Goal: Task Accomplishment & Management: Manage account settings

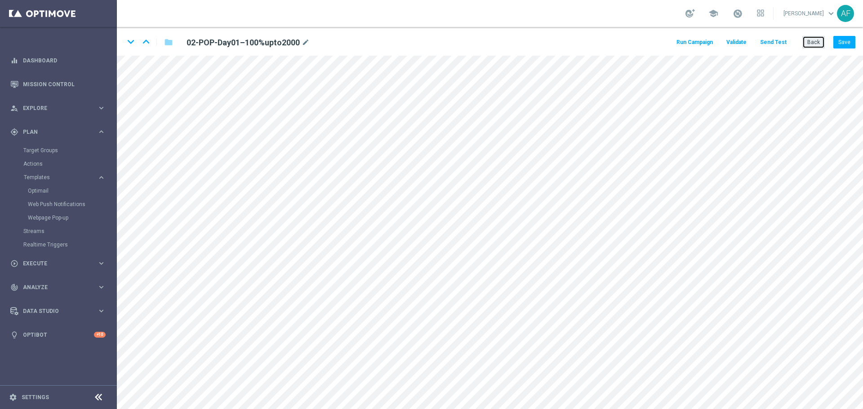
click at [812, 38] on button "Back" at bounding box center [813, 42] width 22 height 13
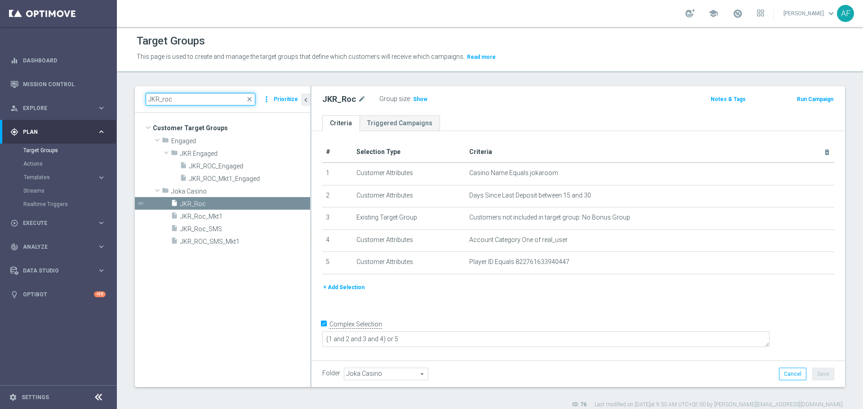
drag, startPoint x: 182, startPoint y: 99, endPoint x: 142, endPoint y: 101, distance: 39.6
click at [142, 101] on div "JKR_roc close more_vert Prioritize" at bounding box center [222, 99] width 175 height 27
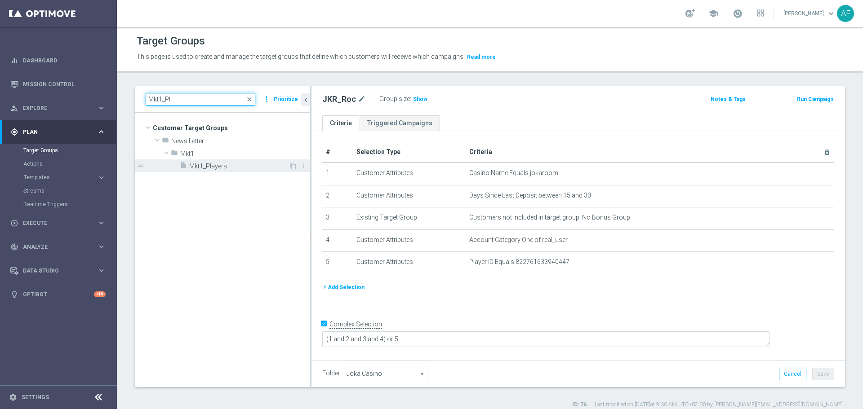
type input "Mkt1_Pl"
click at [255, 164] on span "Mkt1_Players" at bounding box center [238, 167] width 99 height 8
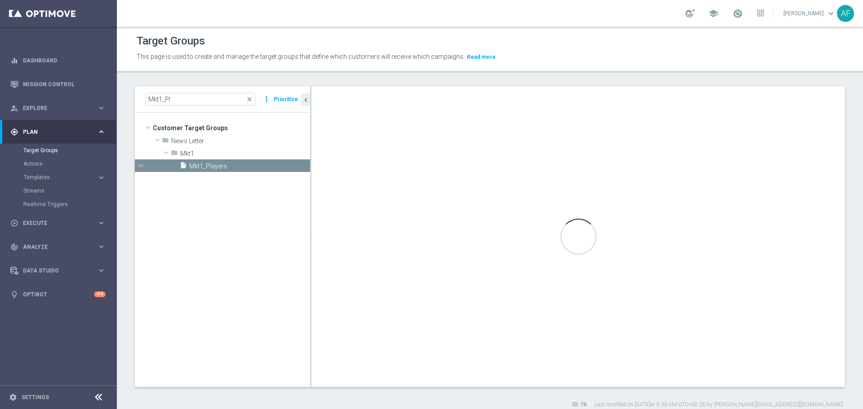
type textarea "1 or 2 or 3"
type input "Mkt1"
